Goal: Task Accomplishment & Management: Use online tool/utility

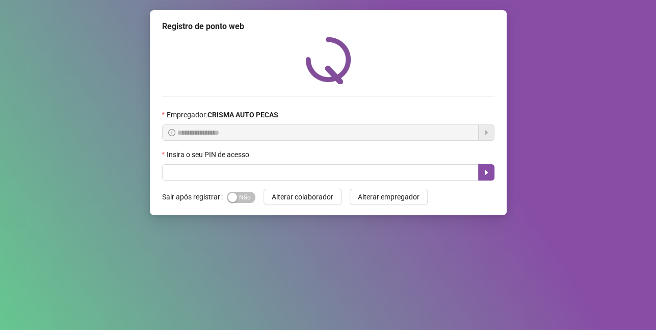
drag, startPoint x: 242, startPoint y: 161, endPoint x: 255, endPoint y: 147, distance: 19.5
click at [252, 149] on div "Insira o seu PIN de acesso" at bounding box center [328, 156] width 332 height 15
click at [243, 196] on span "Sim Não" at bounding box center [241, 197] width 29 height 11
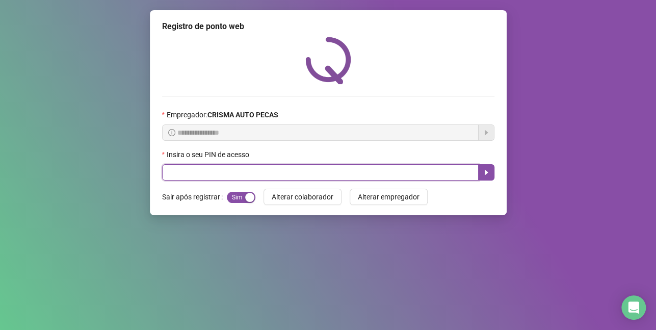
click at [232, 176] on input "text" at bounding box center [320, 172] width 316 height 16
type input "*****"
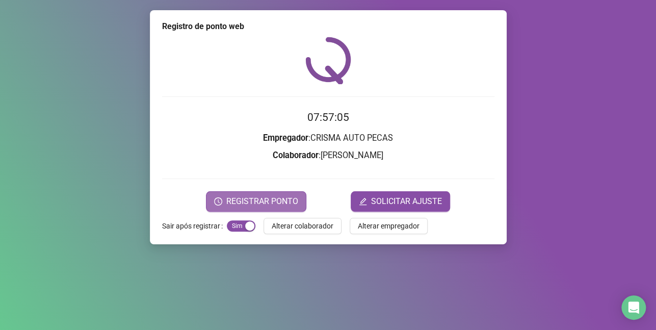
click at [256, 201] on span "REGISTRAR PONTO" at bounding box center [262, 201] width 72 height 12
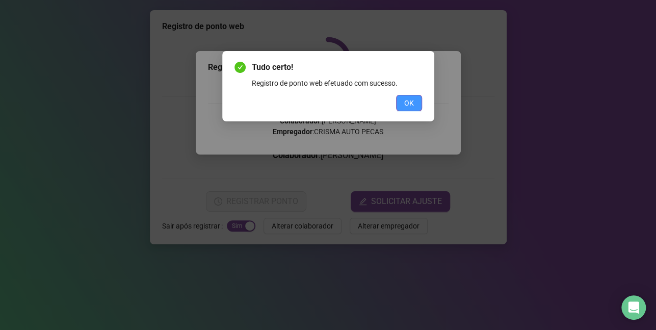
click at [401, 106] on button "OK" at bounding box center [409, 103] width 26 height 16
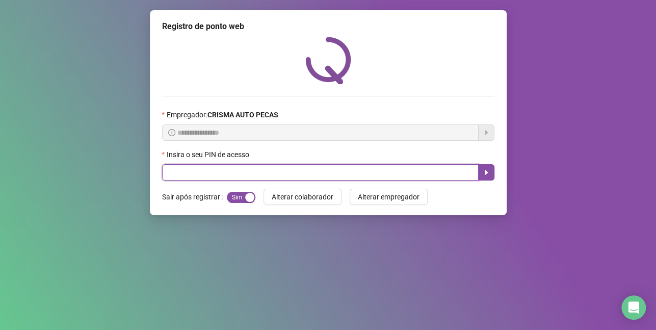
click at [229, 165] on input "text" at bounding box center [320, 172] width 316 height 16
type input "*****"
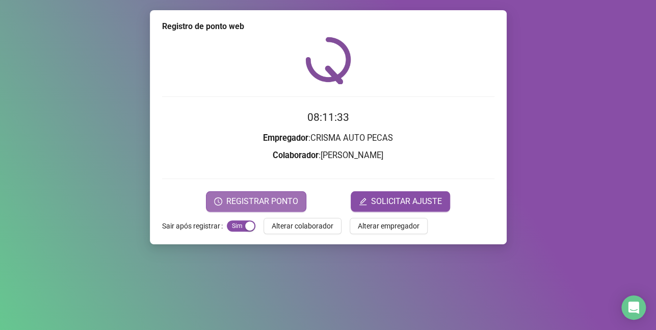
click at [280, 192] on button "REGISTRAR PONTO" at bounding box center [256, 201] width 100 height 20
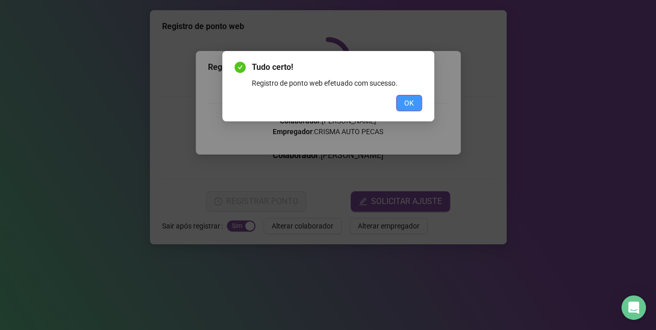
click at [420, 106] on button "OK" at bounding box center [409, 103] width 26 height 16
